Goal: Task Accomplishment & Management: Complete application form

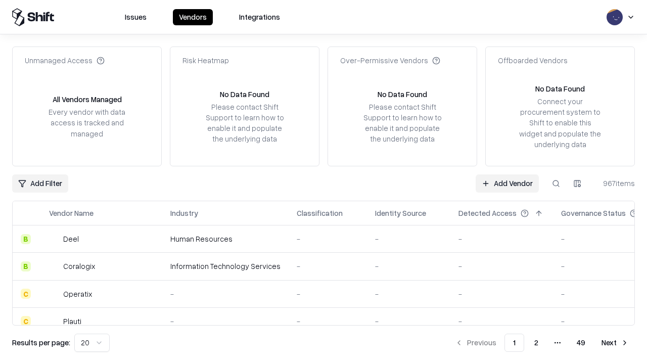
click at [507, 183] on link "Add Vendor" at bounding box center [507, 183] width 63 height 18
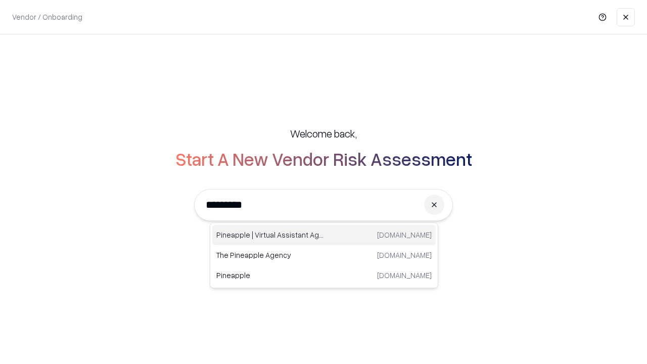
click at [324, 235] on div "Pineapple | Virtual Assistant Agency [DOMAIN_NAME]" at bounding box center [324, 235] width 224 height 20
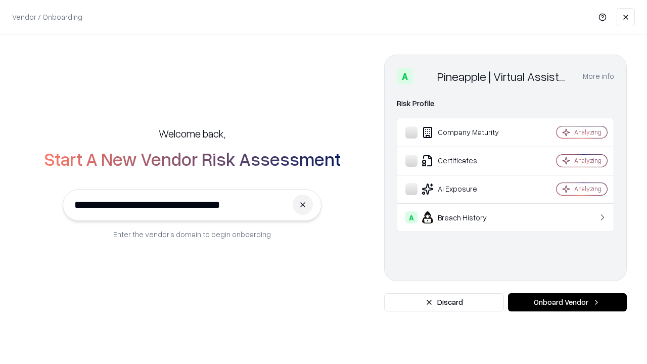
type input "**********"
click at [567, 302] on button "Onboard Vendor" at bounding box center [567, 302] width 119 height 18
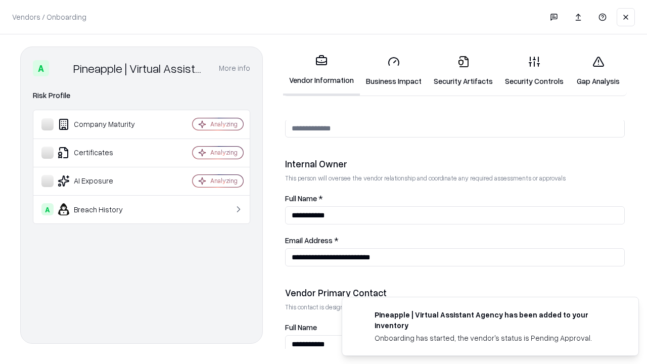
scroll to position [524, 0]
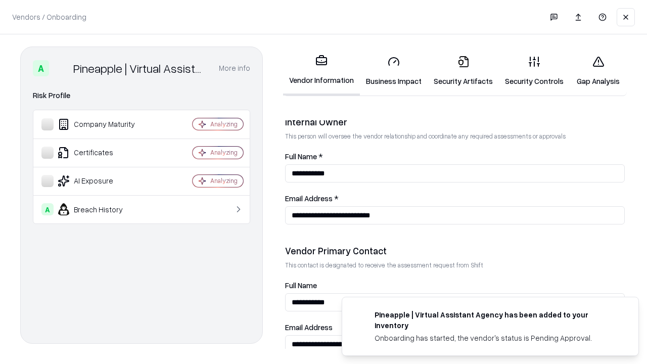
click at [394, 71] on link "Business Impact" at bounding box center [394, 71] width 68 height 47
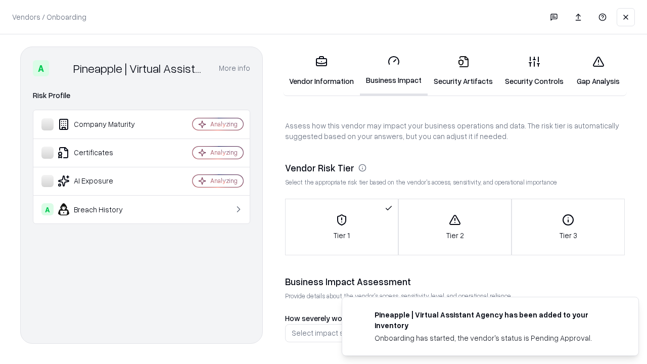
click at [598, 71] on link "Gap Analysis" at bounding box center [598, 71] width 57 height 47
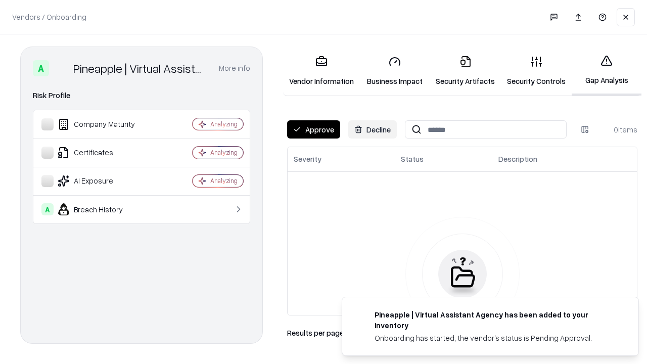
click at [314, 129] on button "Approve" at bounding box center [313, 129] width 53 height 18
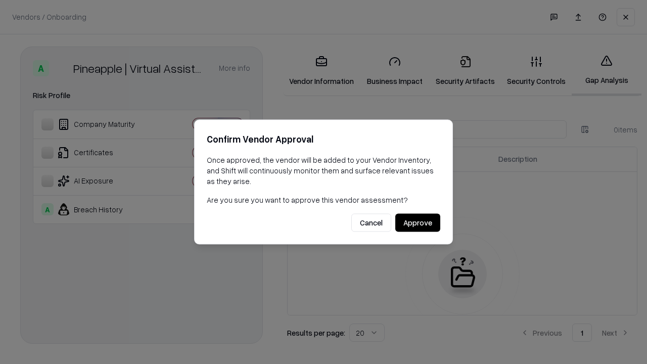
click at [418, 222] on button "Approve" at bounding box center [417, 223] width 45 height 18
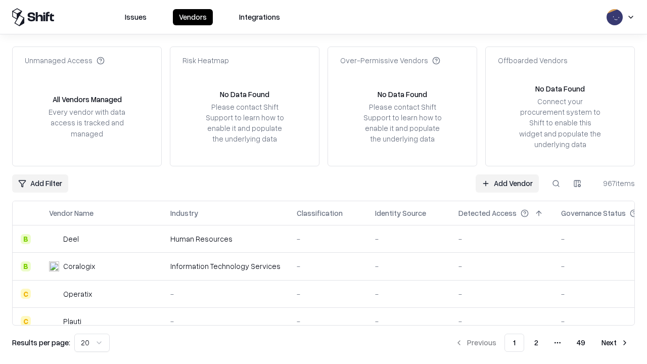
type input "**********"
click at [507, 183] on link "Add Vendor" at bounding box center [507, 183] width 63 height 18
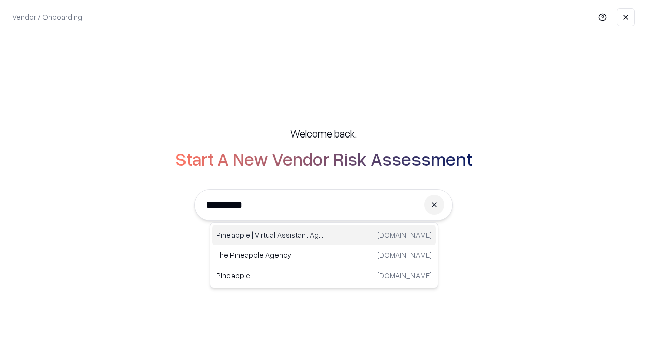
click at [324, 235] on div "Pineapple | Virtual Assistant Agency [DOMAIN_NAME]" at bounding box center [324, 235] width 224 height 20
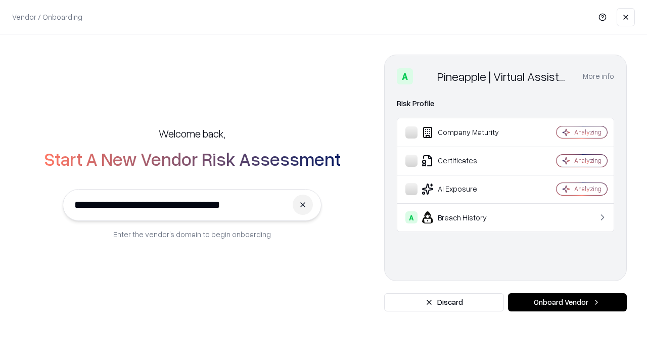
type input "**********"
click at [567, 302] on button "Onboard Vendor" at bounding box center [567, 302] width 119 height 18
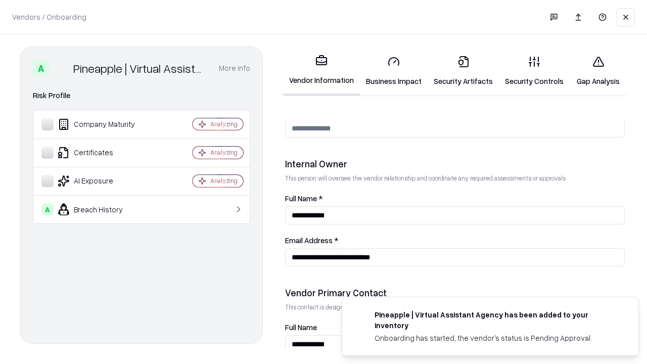
scroll to position [524, 0]
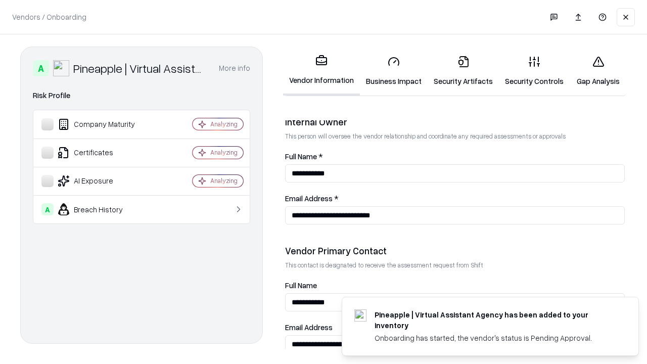
click at [598, 71] on link "Gap Analysis" at bounding box center [598, 71] width 57 height 47
